Goal: Download file/media

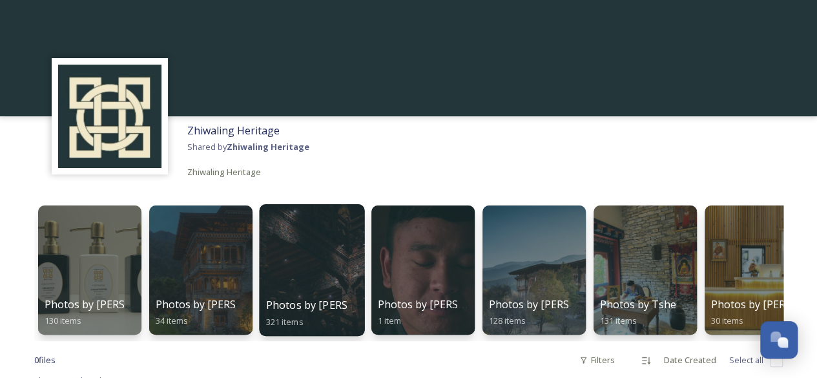
click at [312, 269] on div at bounding box center [311, 270] width 105 height 132
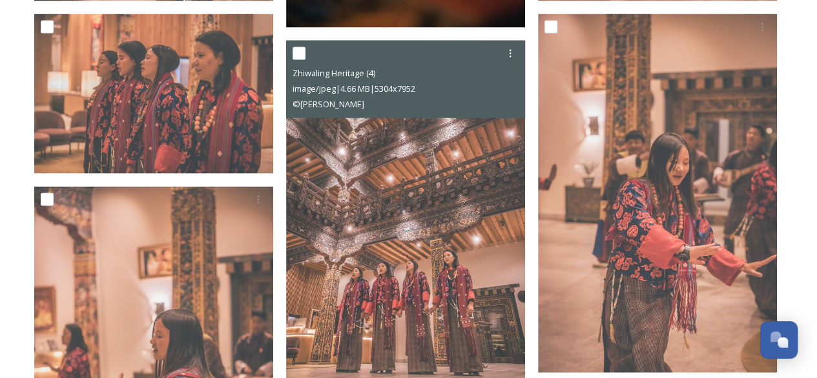
scroll to position [1357, 0]
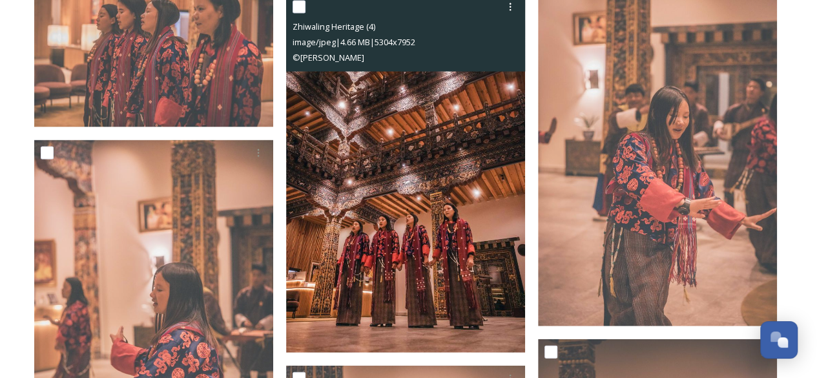
click at [403, 200] on img at bounding box center [405, 173] width 239 height 358
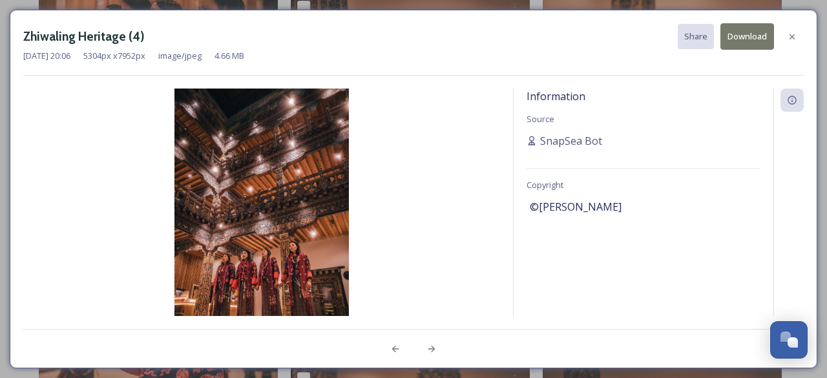
click at [753, 34] on button "Download" at bounding box center [747, 36] width 54 height 26
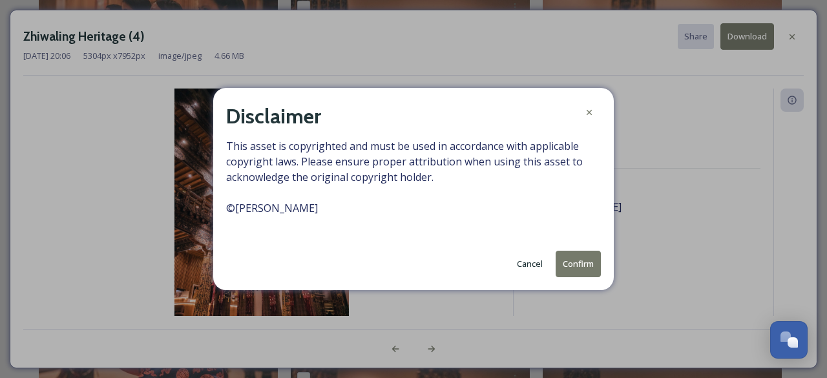
click at [583, 267] on button "Confirm" at bounding box center [578, 264] width 45 height 26
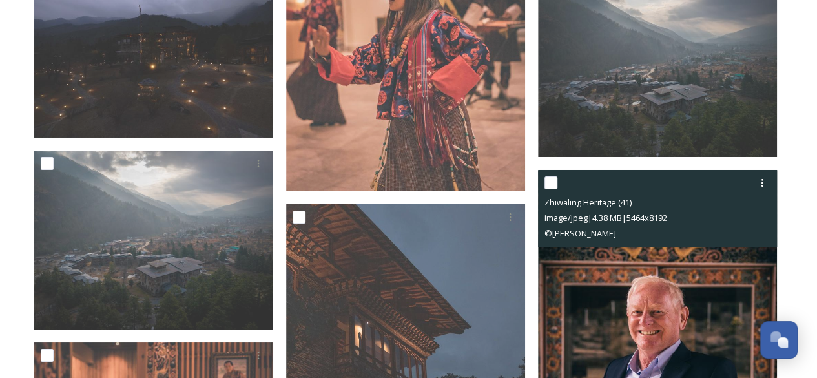
scroll to position [2455, 0]
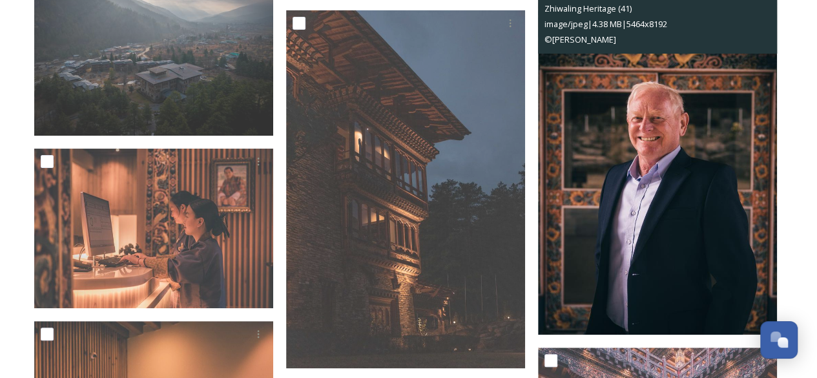
click at [636, 195] on img at bounding box center [657, 156] width 239 height 358
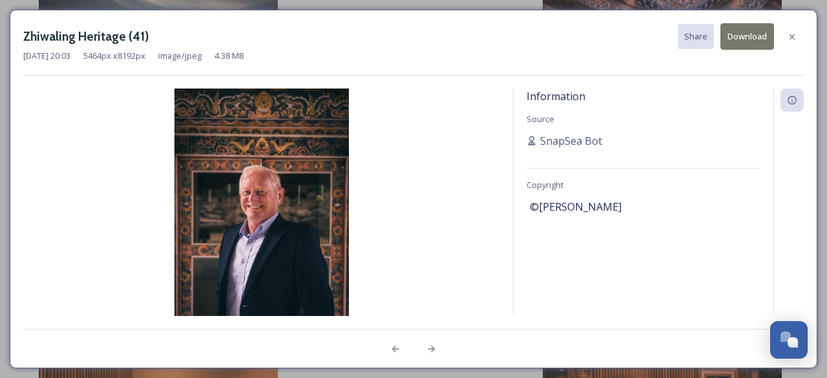
click at [740, 36] on button "Download" at bounding box center [747, 36] width 54 height 26
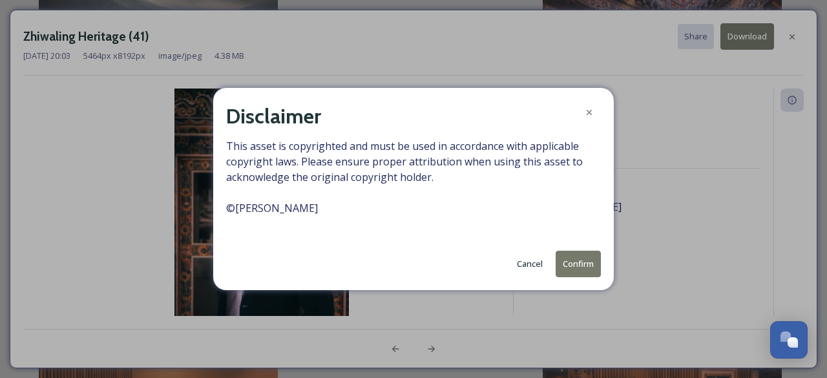
click at [579, 268] on button "Confirm" at bounding box center [578, 264] width 45 height 26
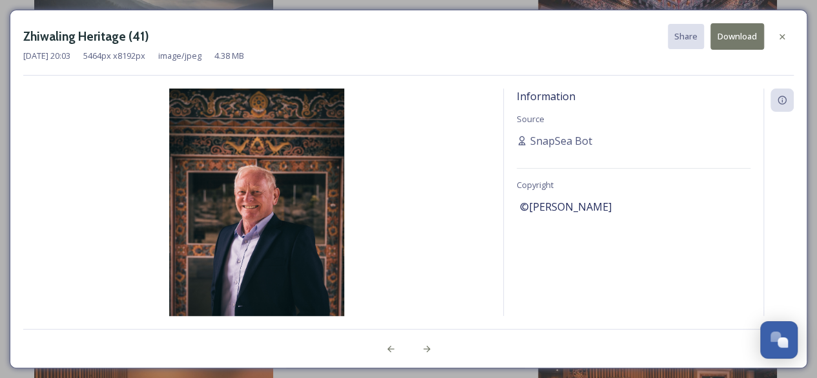
click at [785, 32] on icon at bounding box center [782, 37] width 10 height 10
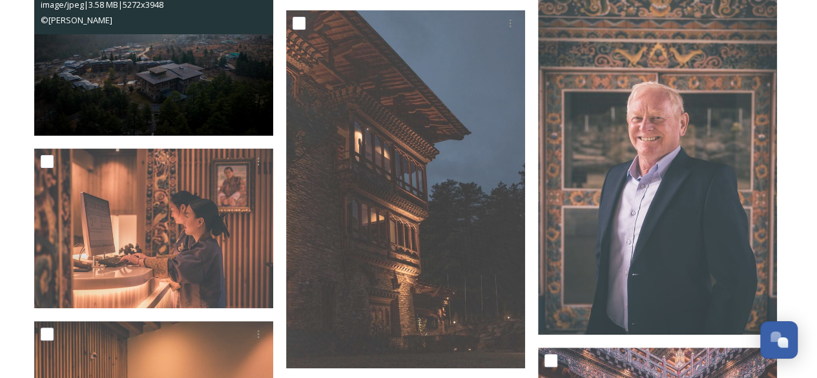
click at [182, 96] on img at bounding box center [153, 46] width 239 height 179
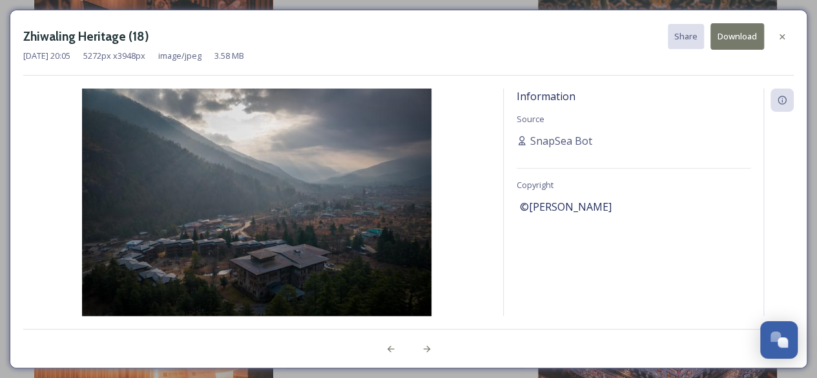
scroll to position [2263, 0]
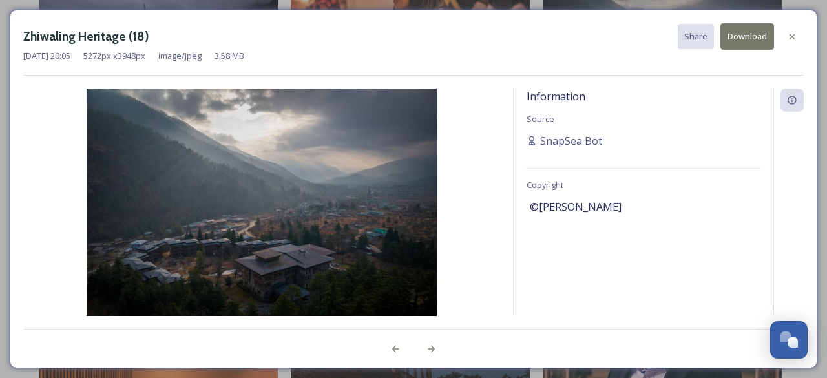
click at [746, 34] on button "Download" at bounding box center [747, 36] width 54 height 26
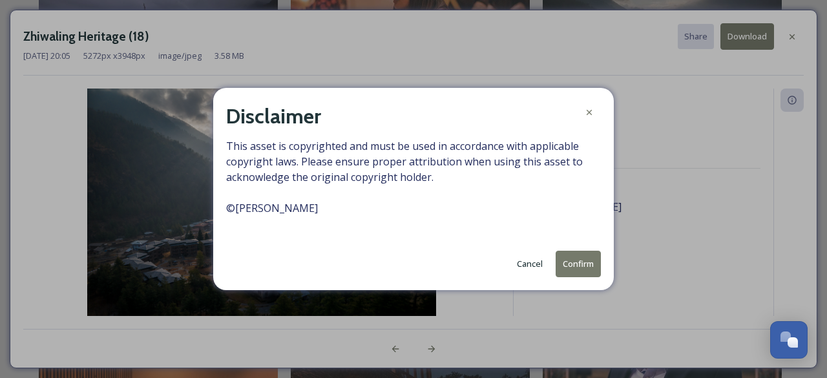
click at [574, 264] on button "Confirm" at bounding box center [578, 264] width 45 height 26
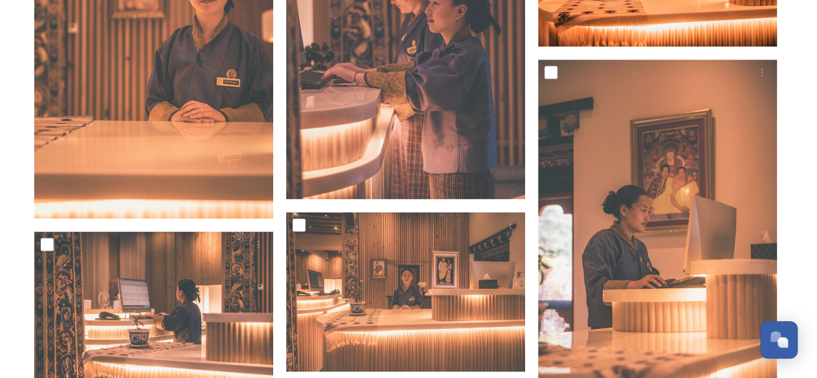
scroll to position [3165, 0]
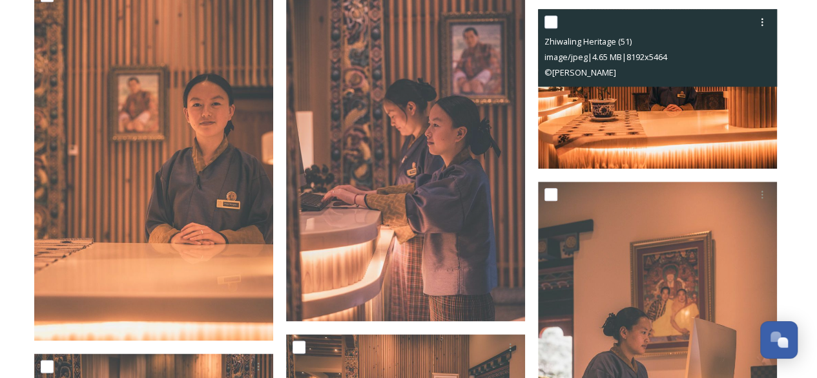
click at [647, 116] on img at bounding box center [657, 89] width 239 height 160
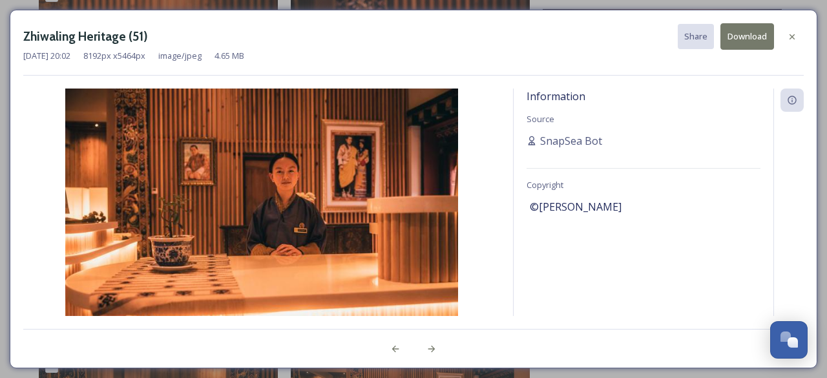
click at [742, 35] on button "Download" at bounding box center [747, 36] width 54 height 26
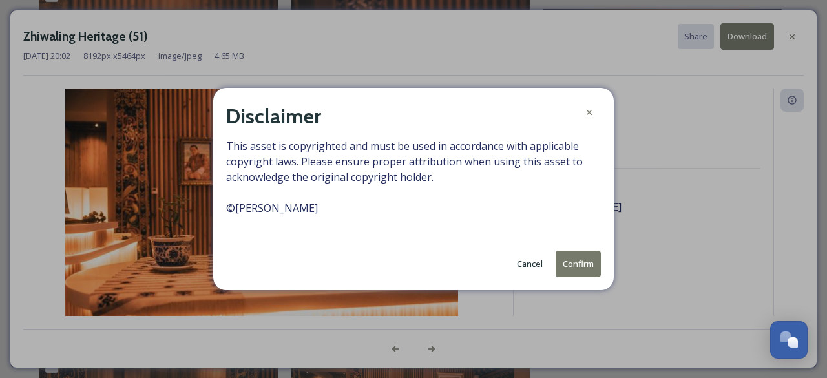
click at [574, 267] on button "Confirm" at bounding box center [578, 264] width 45 height 26
